Goal: Task Accomplishment & Management: Use online tool/utility

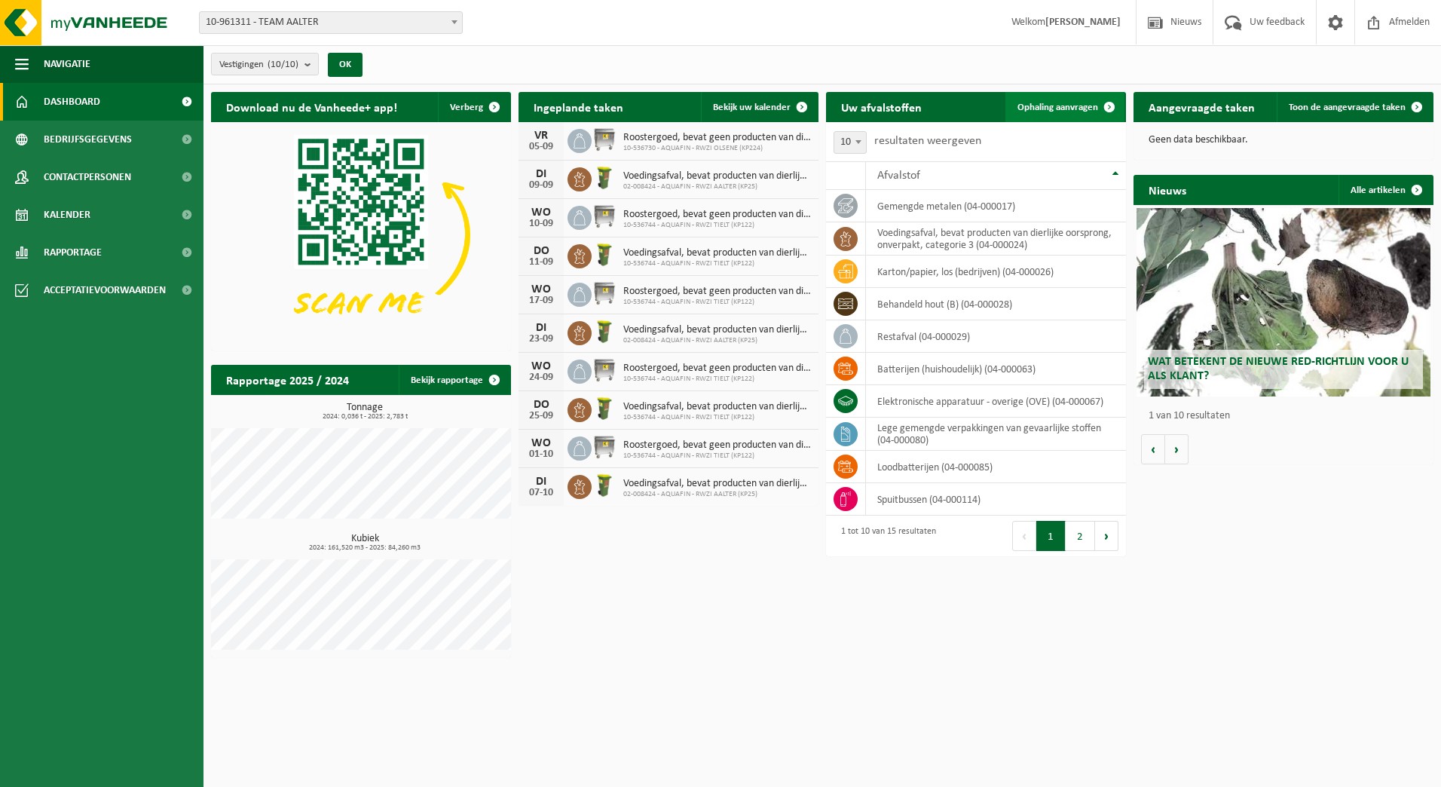
click at [1078, 112] on link "Ophaling aanvragen" at bounding box center [1064, 107] width 119 height 30
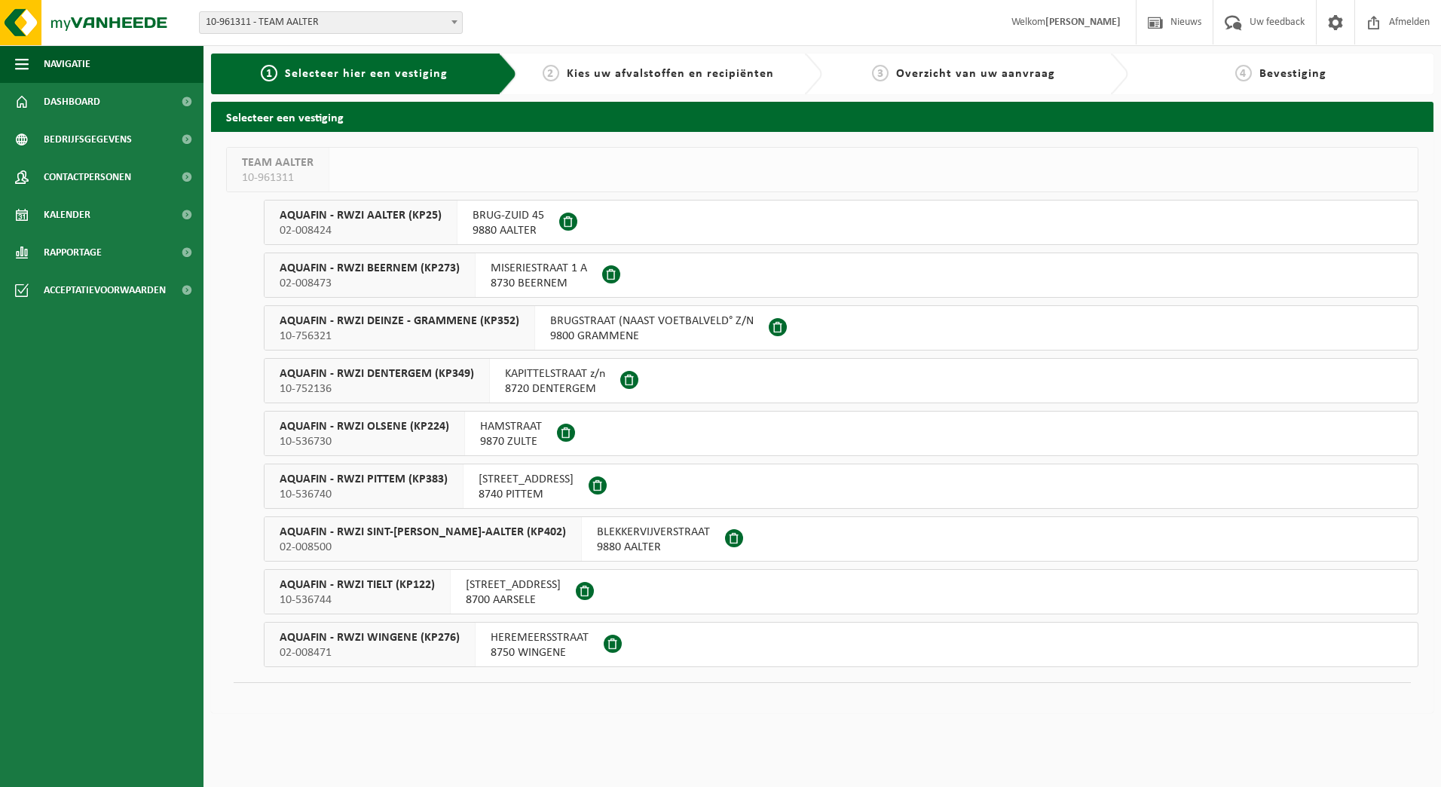
click at [391, 218] on span "AQUAFIN - RWZI AALTER (KP25)" at bounding box center [361, 215] width 162 height 15
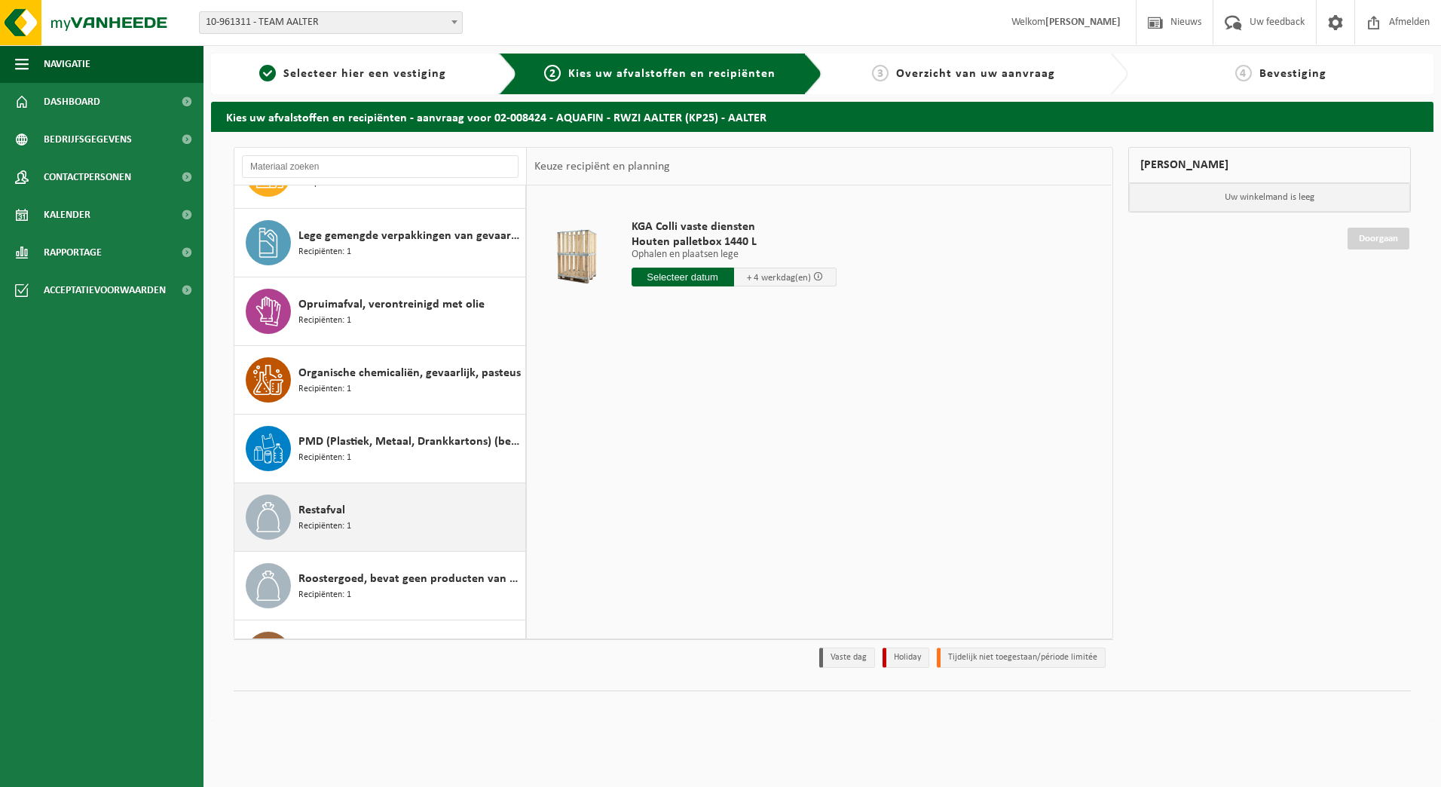
scroll to position [151, 0]
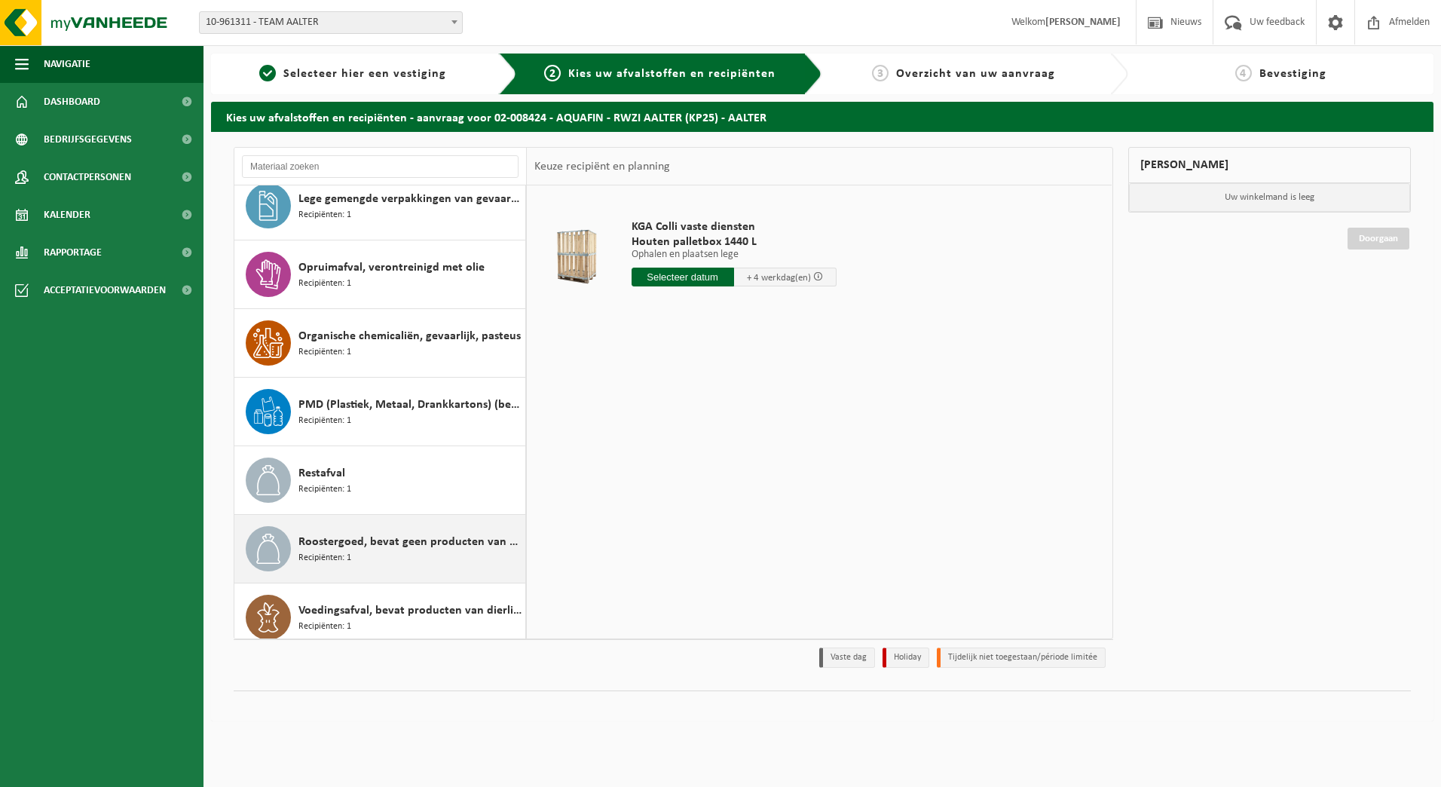
click at [382, 546] on span "Roostergoed, bevat geen producten van dierlijke oorsprong" at bounding box center [409, 542] width 223 height 18
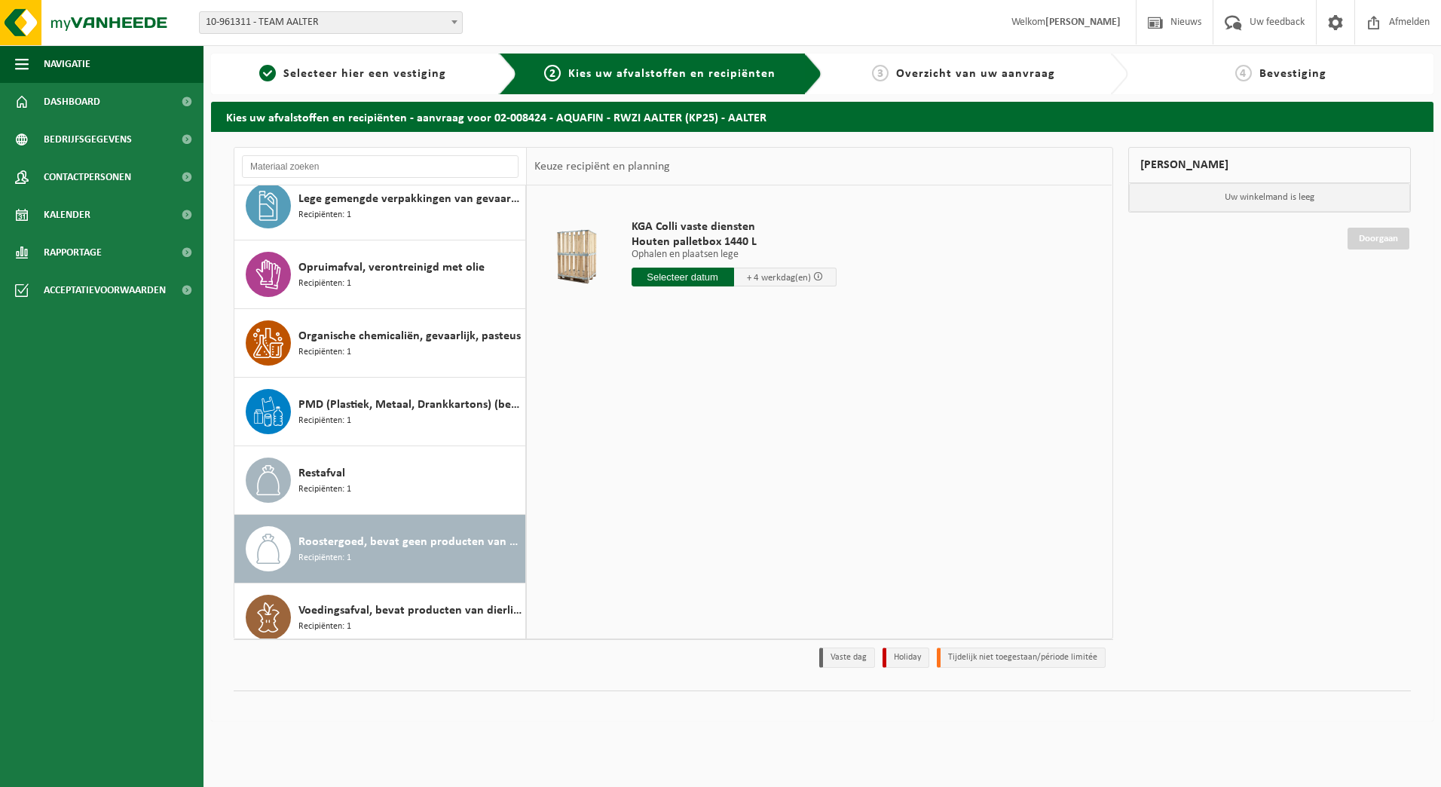
scroll to position [164, 0]
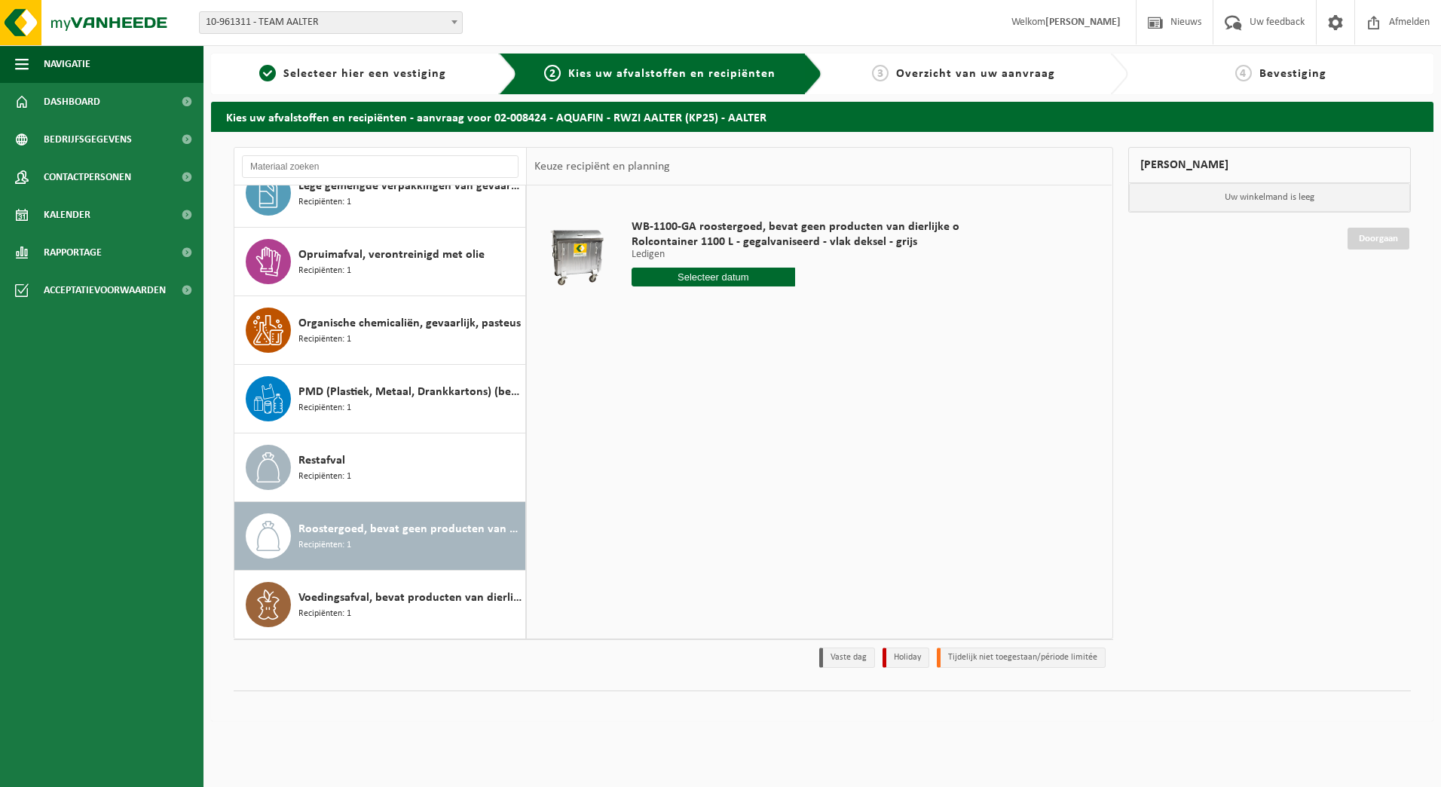
click at [387, 540] on div "Roostergoed, bevat geen producten van dierlijke oorsprong Recipiënten: 1" at bounding box center [409, 535] width 223 height 45
click at [717, 280] on input "text" at bounding box center [714, 277] width 164 height 19
click at [675, 390] on div "9" at bounding box center [672, 387] width 26 height 24
type input "Van 2025-09-09"
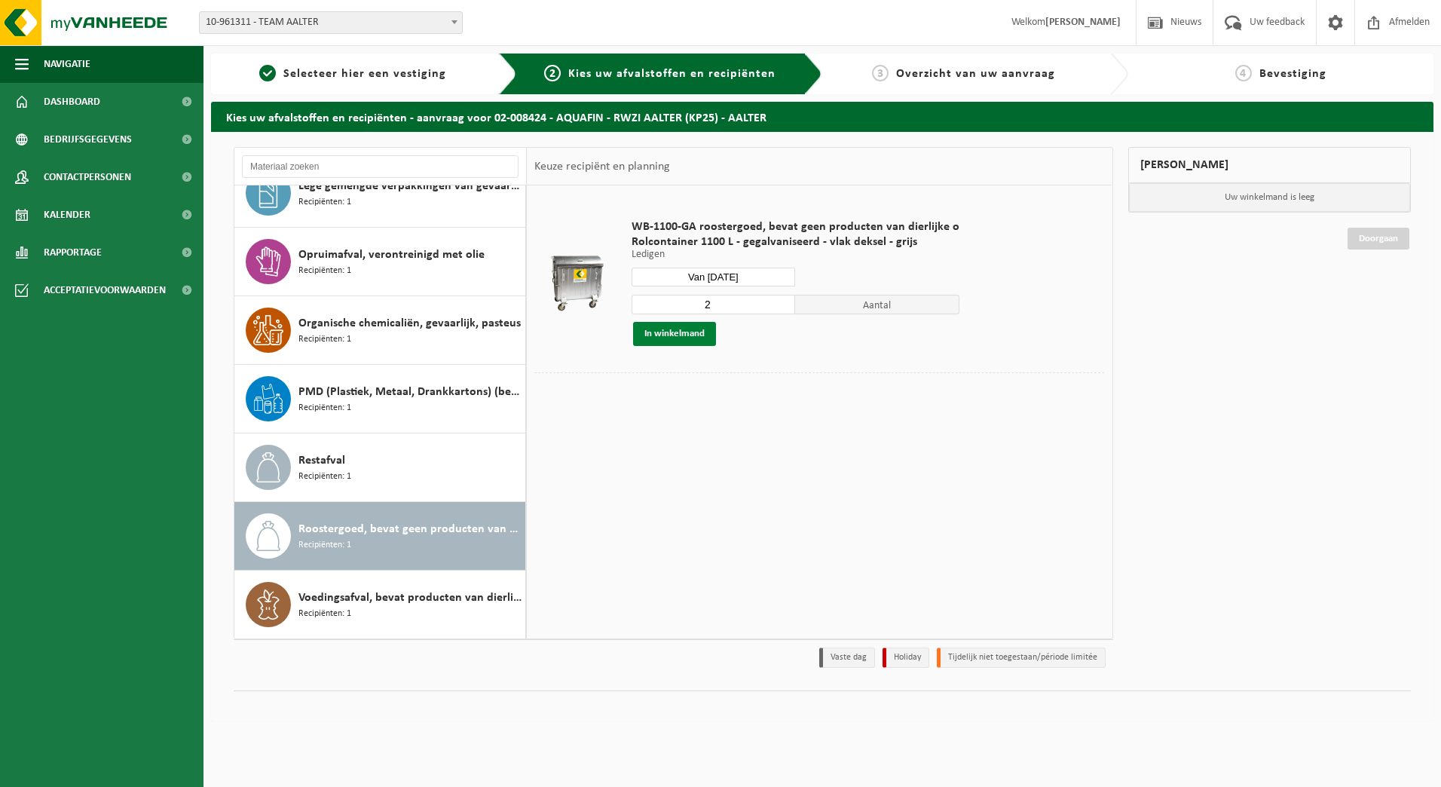
click at [679, 335] on button "In winkelmand" at bounding box center [674, 334] width 83 height 24
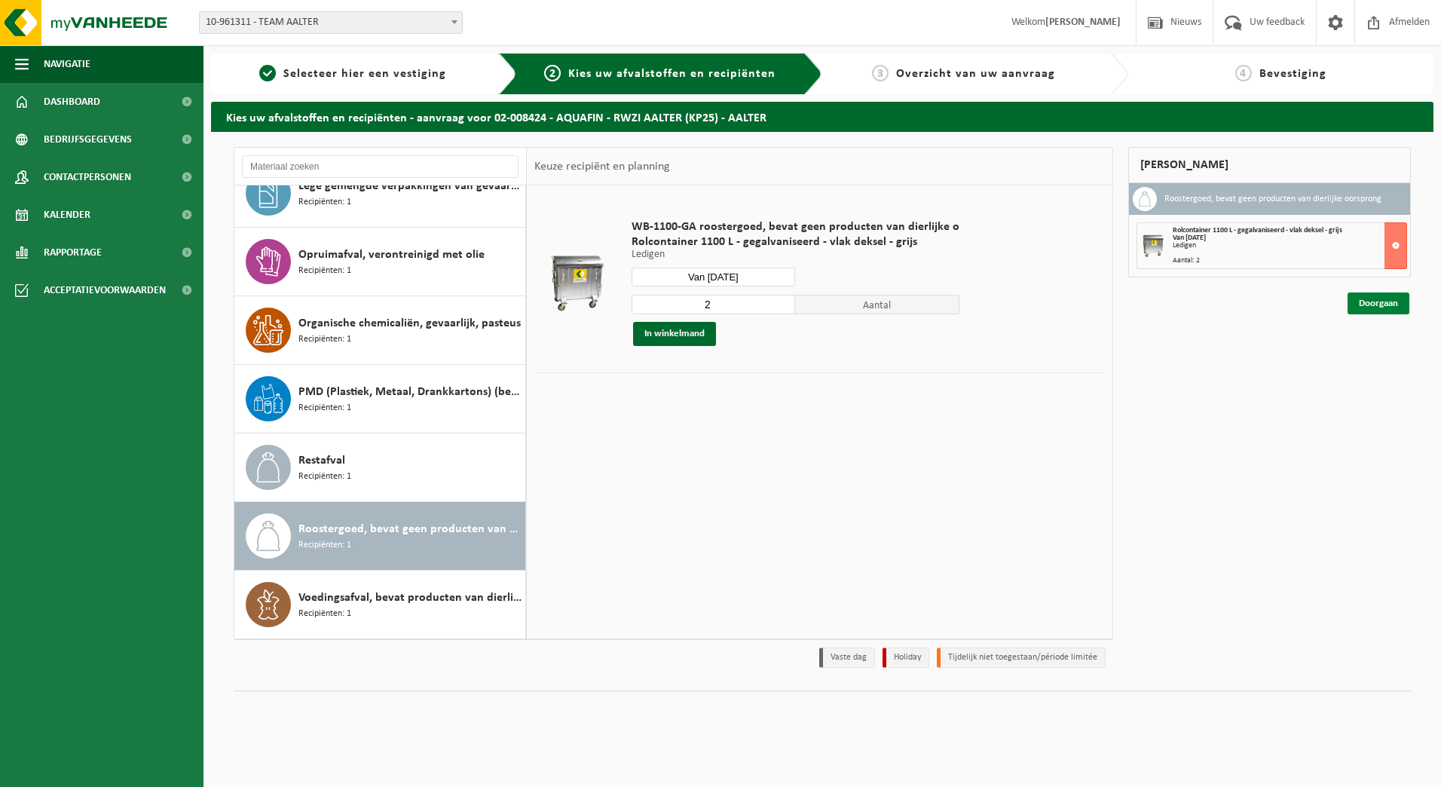
click at [1375, 306] on link "Doorgaan" at bounding box center [1379, 303] width 62 height 22
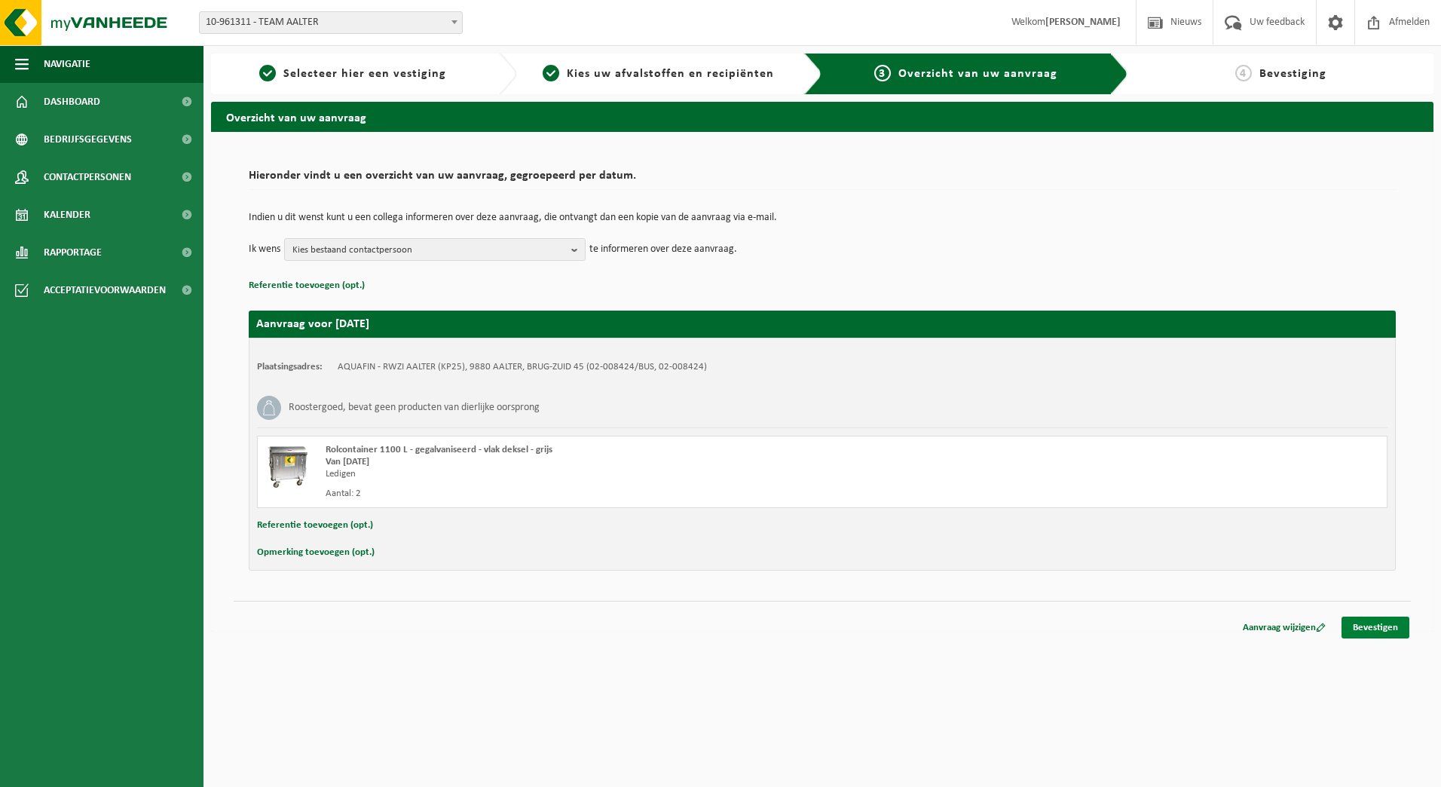
click at [1376, 631] on link "Bevestigen" at bounding box center [1375, 627] width 68 height 22
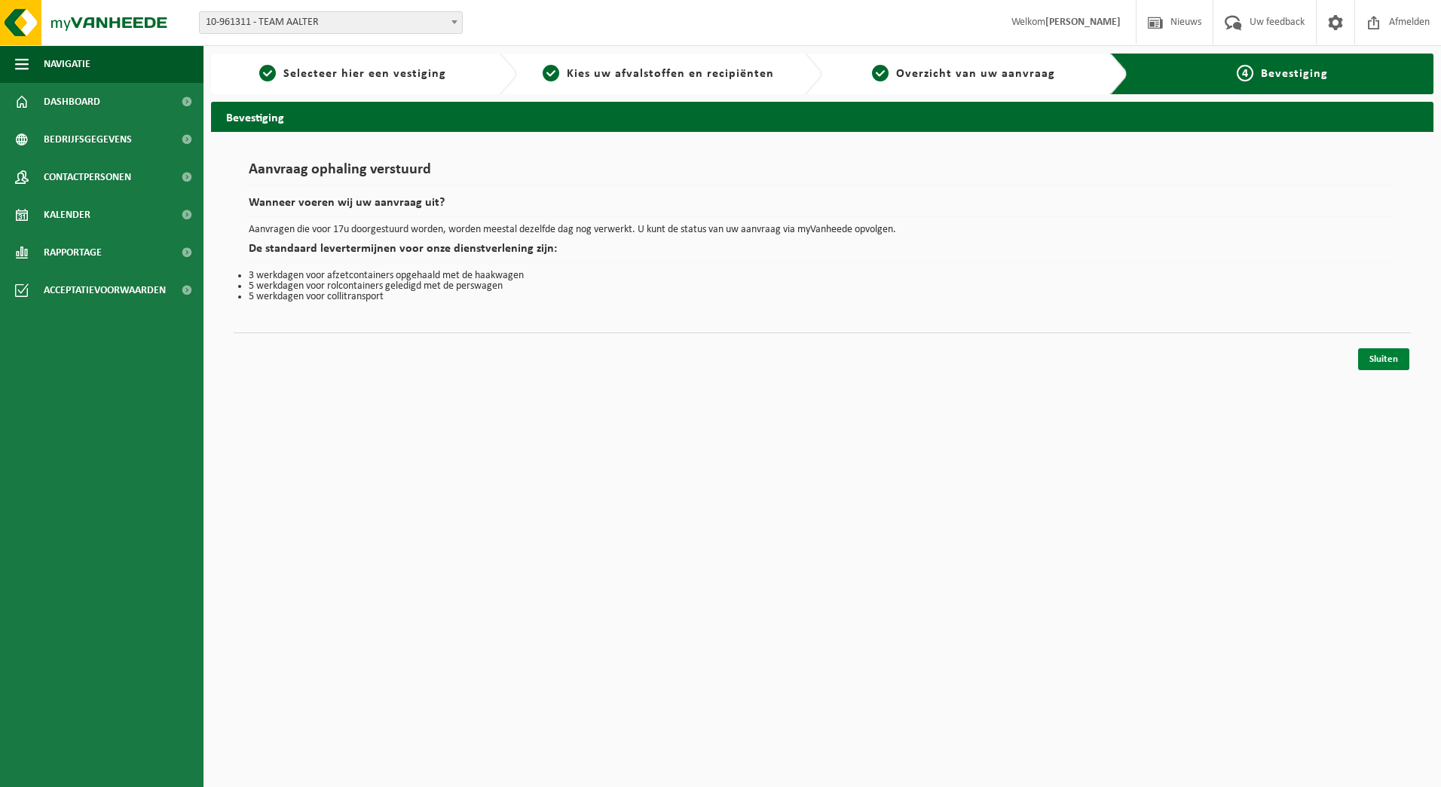
click at [1384, 359] on link "Sluiten" at bounding box center [1383, 359] width 51 height 22
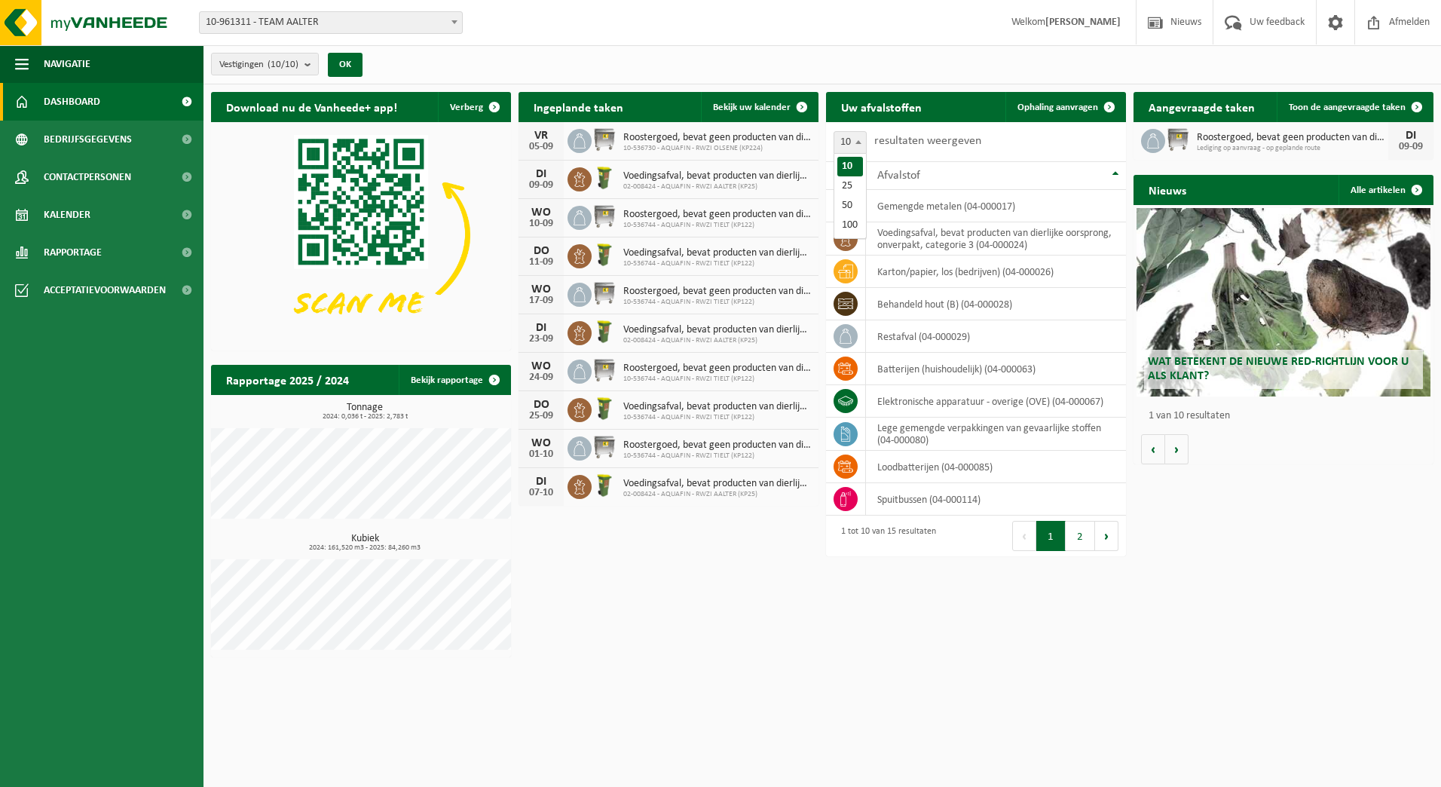
click at [860, 142] on b at bounding box center [858, 142] width 6 height 4
click at [861, 145] on span at bounding box center [858, 142] width 15 height 20
select select "25"
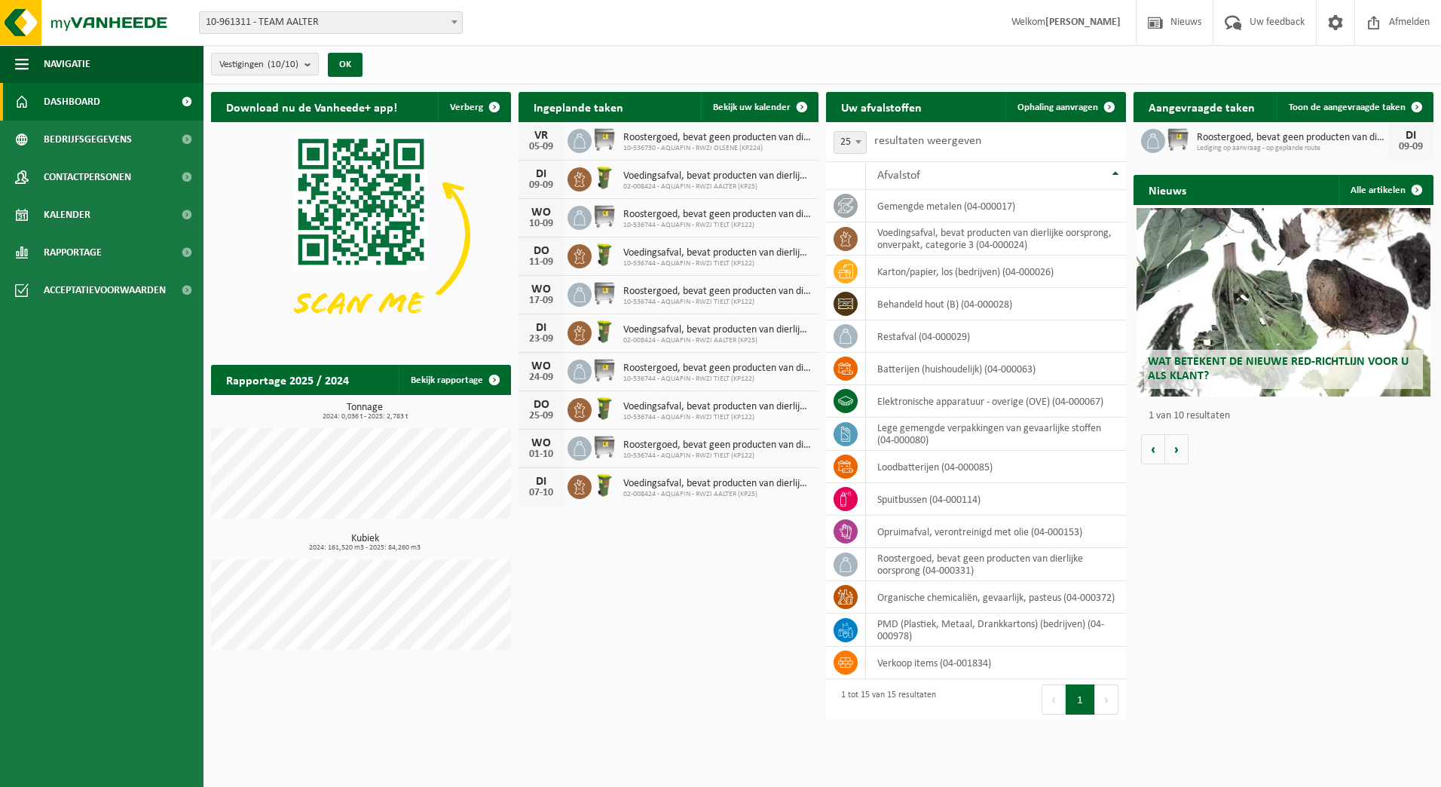
click at [686, 182] on span "02-008424 - AQUAFIN - RWZI AALTER (KP25)" at bounding box center [717, 186] width 188 height 9
click at [535, 176] on div "DI" at bounding box center [541, 174] width 30 height 12
